Goal: Information Seeking & Learning: Learn about a topic

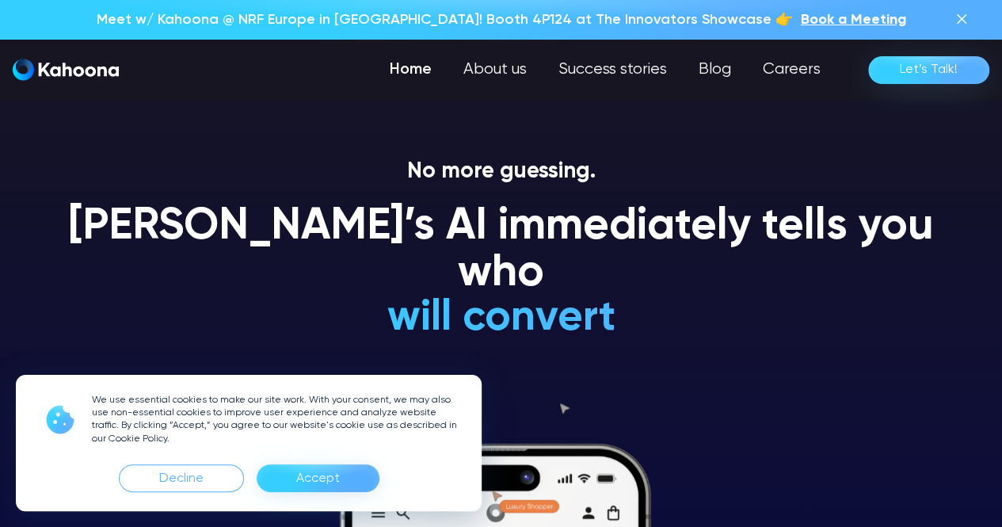
click at [291, 471] on div "Accept" at bounding box center [318, 478] width 123 height 28
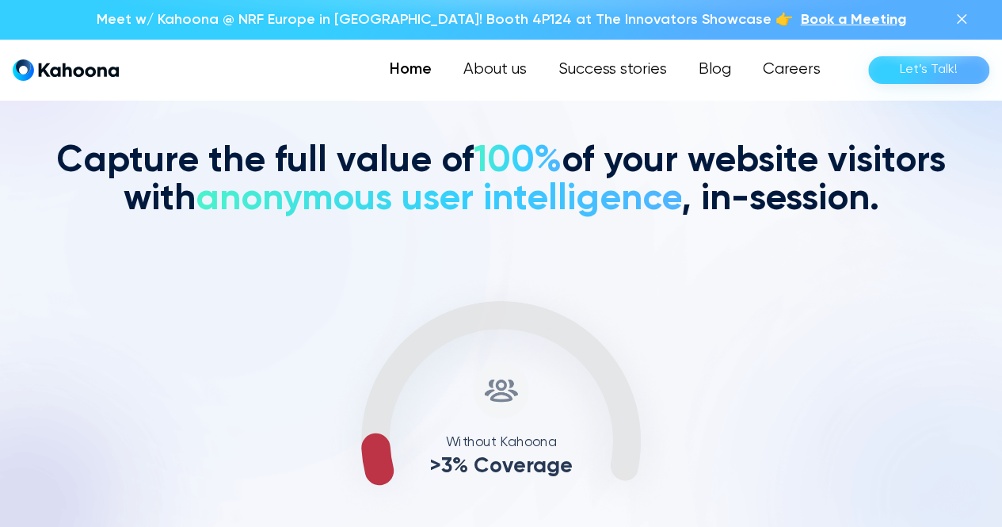
click at [231, 188] on span "anonymous user intelligence" at bounding box center [438, 199] width 485 height 36
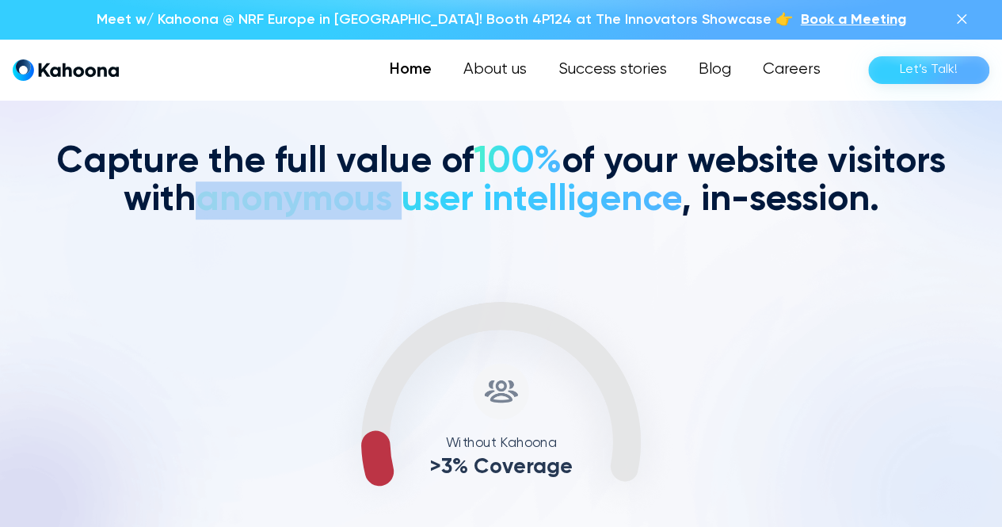
click at [231, 188] on span "anonymous user intelligence" at bounding box center [438, 199] width 485 height 36
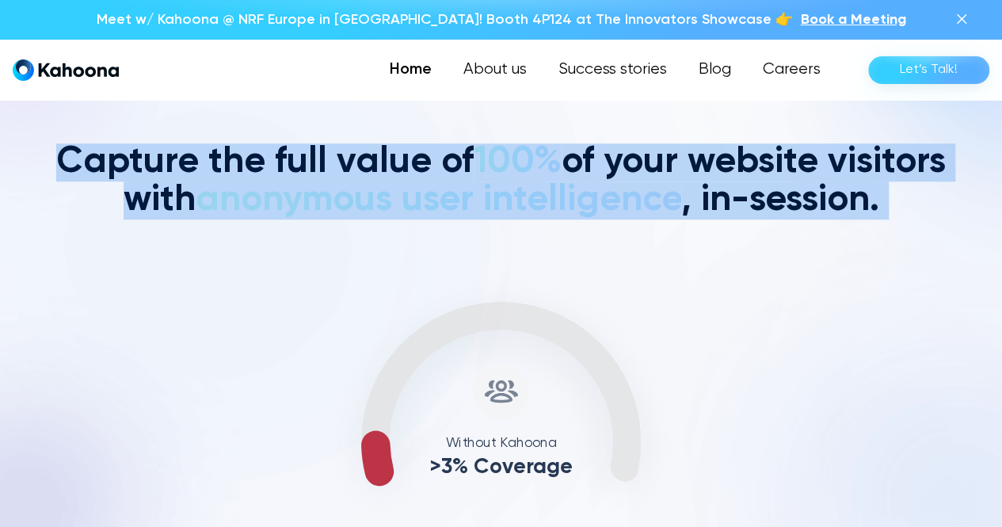
click at [231, 188] on span "anonymous user intelligence" at bounding box center [438, 199] width 485 height 36
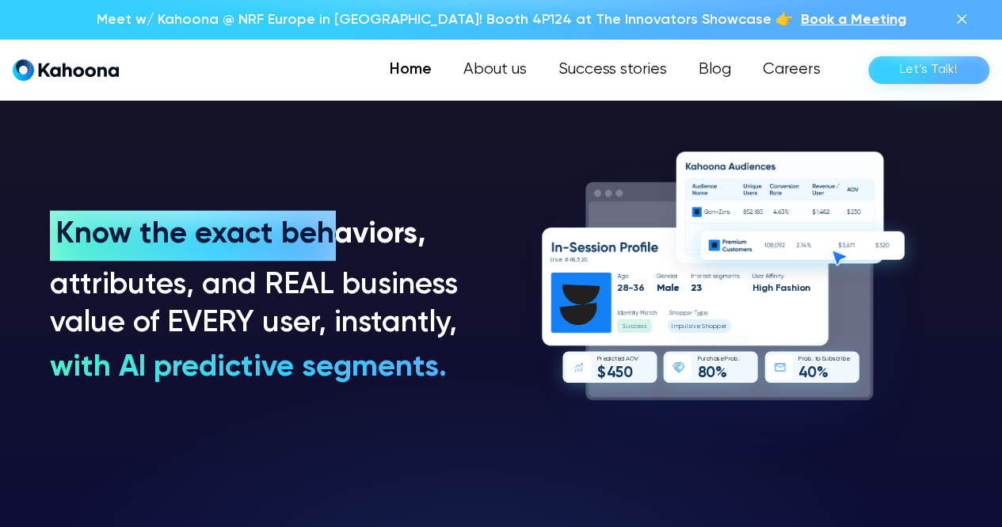
scroll to position [1117, 0]
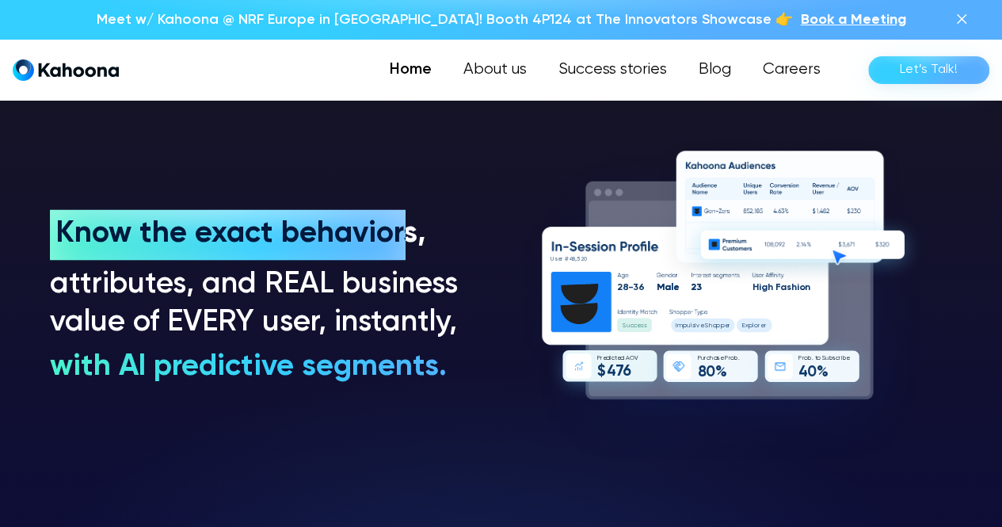
click at [226, 280] on h3 "attributes, and REAL business value of EVERY user, instantly," at bounding box center [258, 304] width 416 height 76
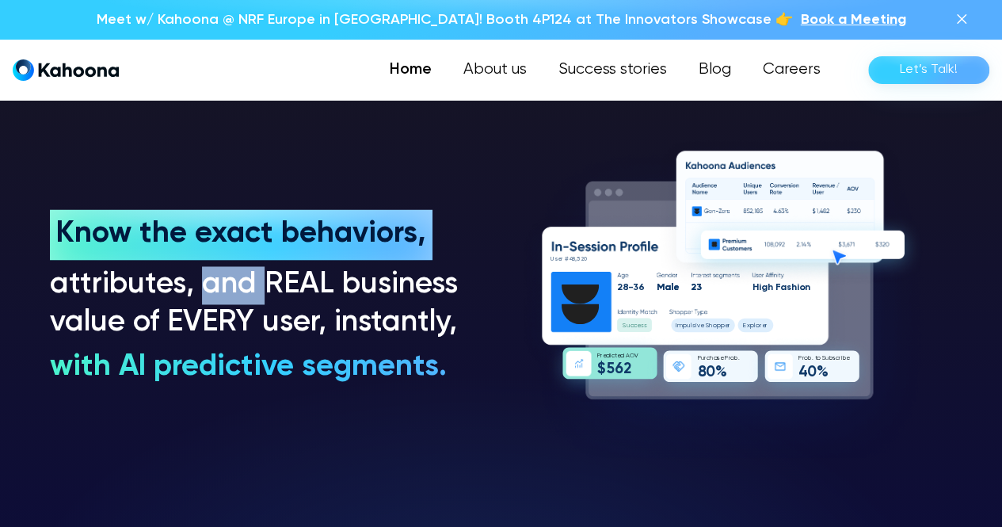
click at [226, 280] on h3 "attributes, and REAL business value of EVERY user, instantly," at bounding box center [258, 304] width 416 height 76
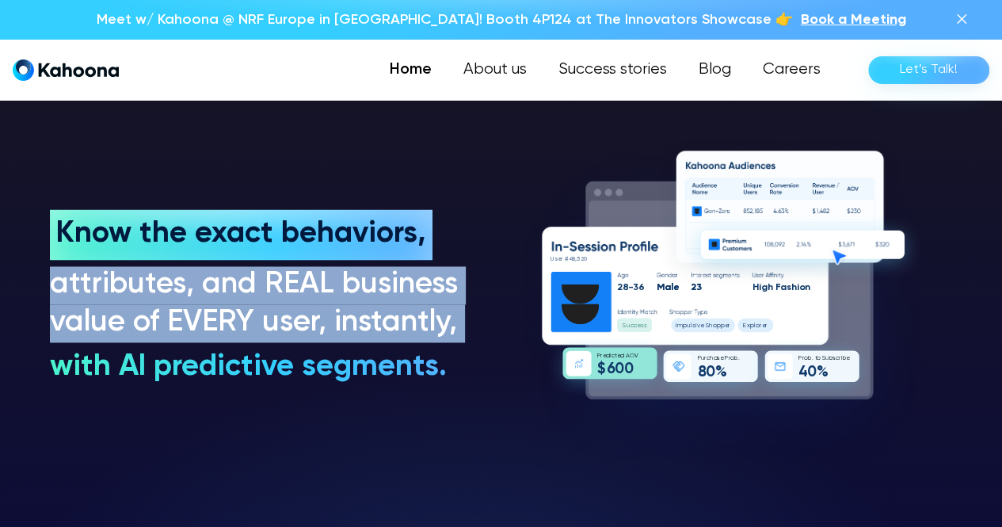
click at [226, 280] on h3 "attributes, and REAL business value of EVERY user, instantly," at bounding box center [258, 304] width 416 height 76
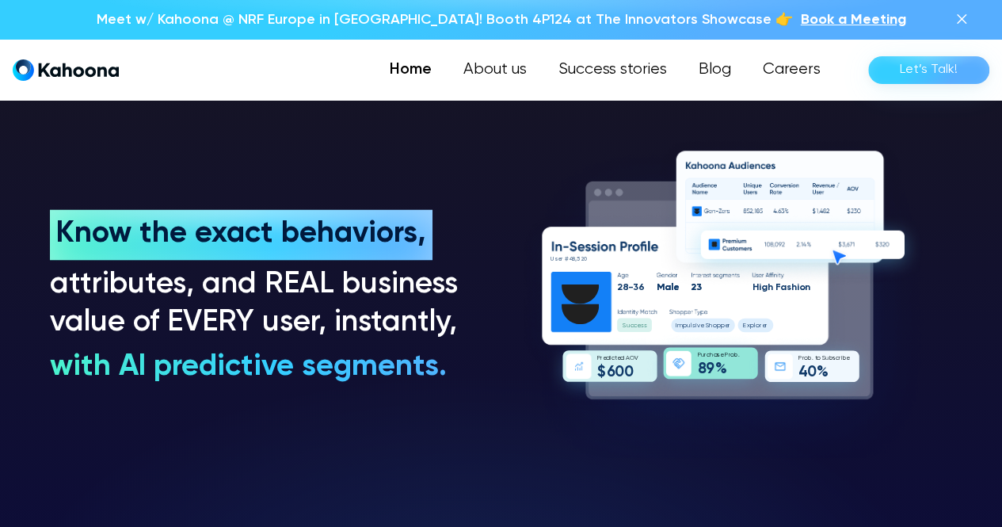
click at [167, 253] on div at bounding box center [241, 234] width 382 height 51
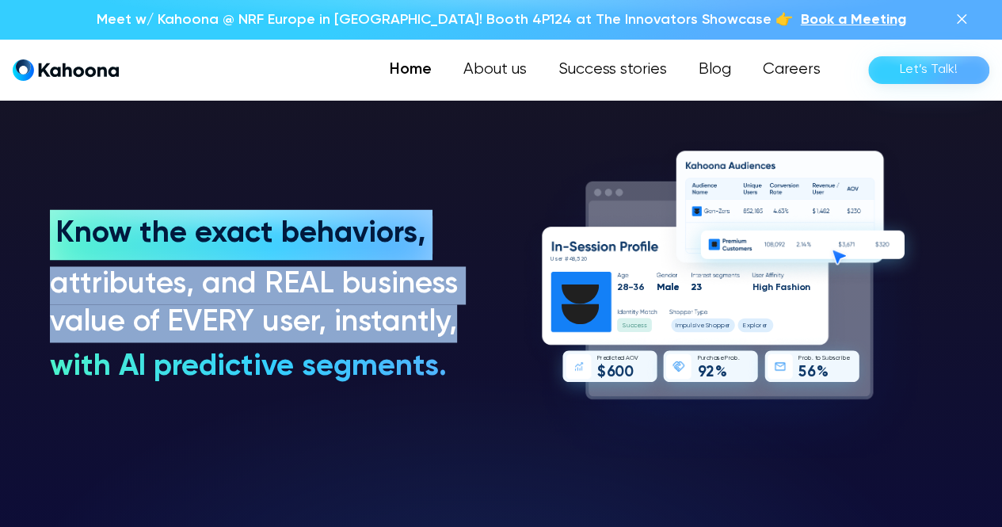
drag, startPoint x: 47, startPoint y: 221, endPoint x: 456, endPoint y: 332, distance: 424.2
click at [456, 332] on section "Know the exact behaviors, Know the exact behaviors, attributes, and REAL busine…" at bounding box center [501, 297] width 1002 height 611
click at [456, 332] on h3 "attributes, and REAL business value of EVERY user, instantly," at bounding box center [258, 304] width 416 height 76
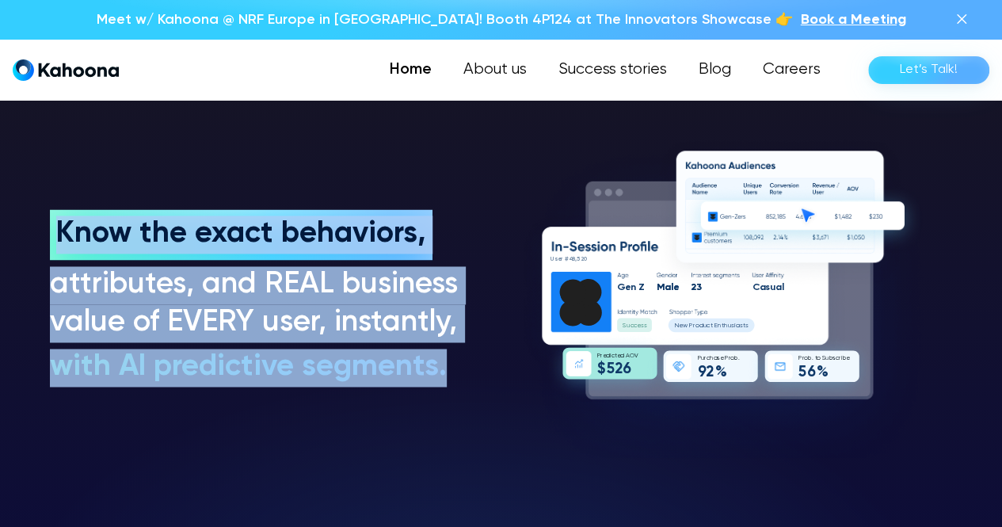
drag, startPoint x: 442, startPoint y: 378, endPoint x: 76, endPoint y: 210, distance: 402.5
click at [76, 210] on div "Know the exact behaviors, Know the exact behaviors, attributes, and REAL busine…" at bounding box center [258, 297] width 416 height 177
copy div "Know the exact behaviors, Know the exact behaviors, attributes, and REAL busine…"
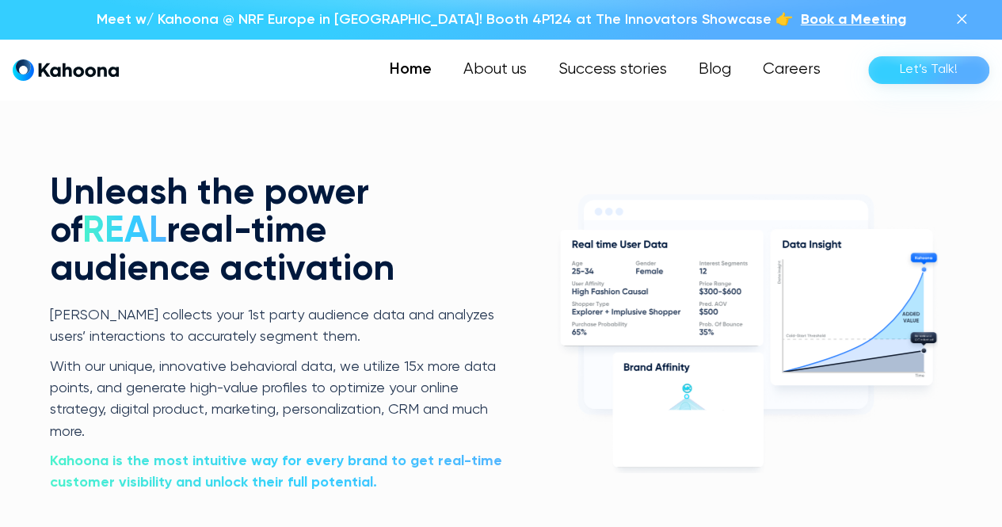
scroll to position [2953, 0]
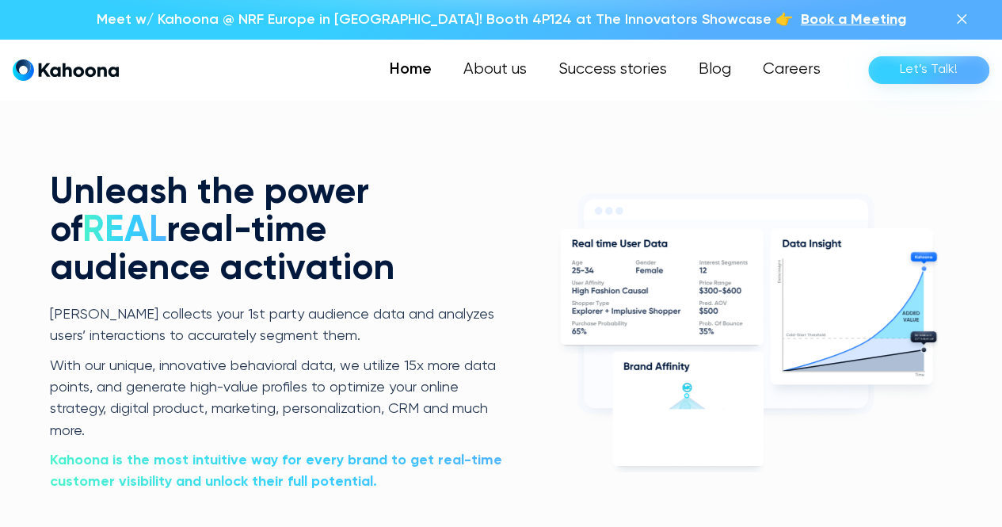
click at [366, 338] on p "[PERSON_NAME] collects your 1st party audience data and analyzes users’ interac…" at bounding box center [278, 326] width 456 height 44
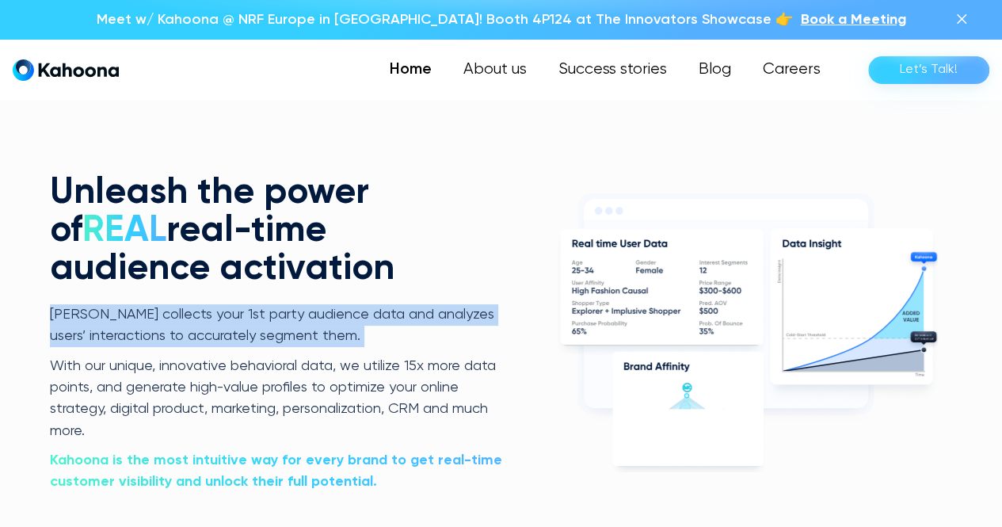
click at [366, 338] on p "[PERSON_NAME] collects your 1st party audience data and analyzes users’ interac…" at bounding box center [278, 326] width 456 height 44
